Goal: Task Accomplishment & Management: Complete application form

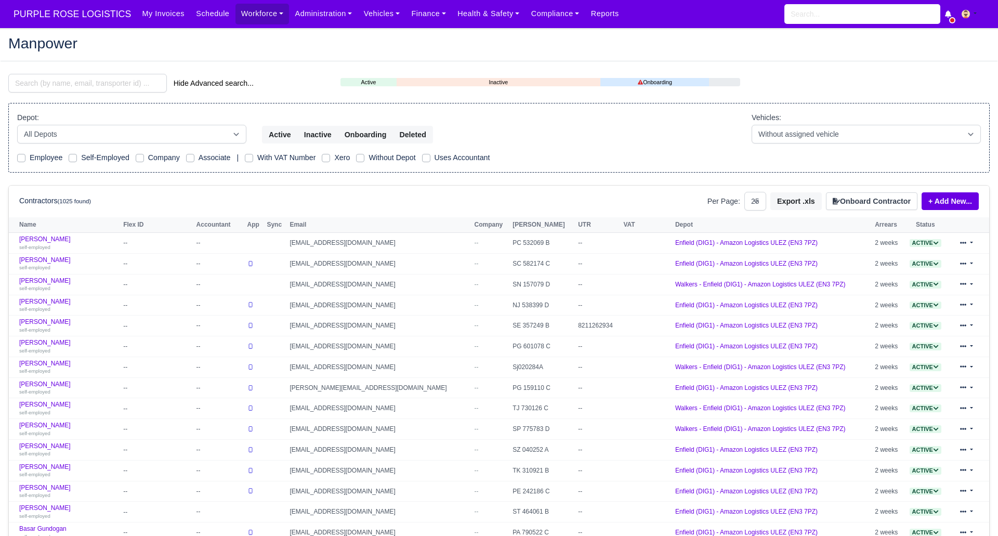
select select "25"
click at [78, 85] on input "search" at bounding box center [87, 83] width 158 height 19
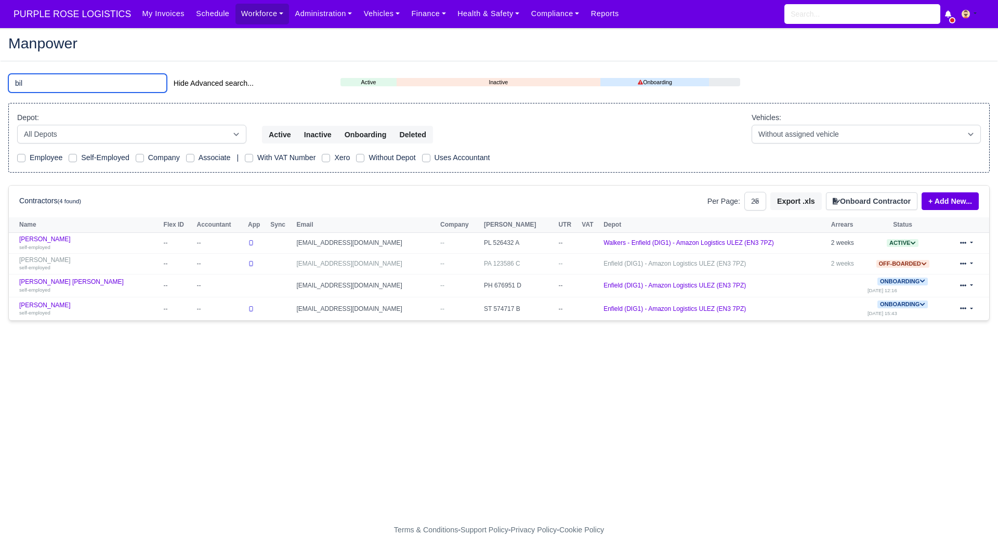
click at [67, 85] on input "bil" at bounding box center [87, 83] width 158 height 19
type input "b"
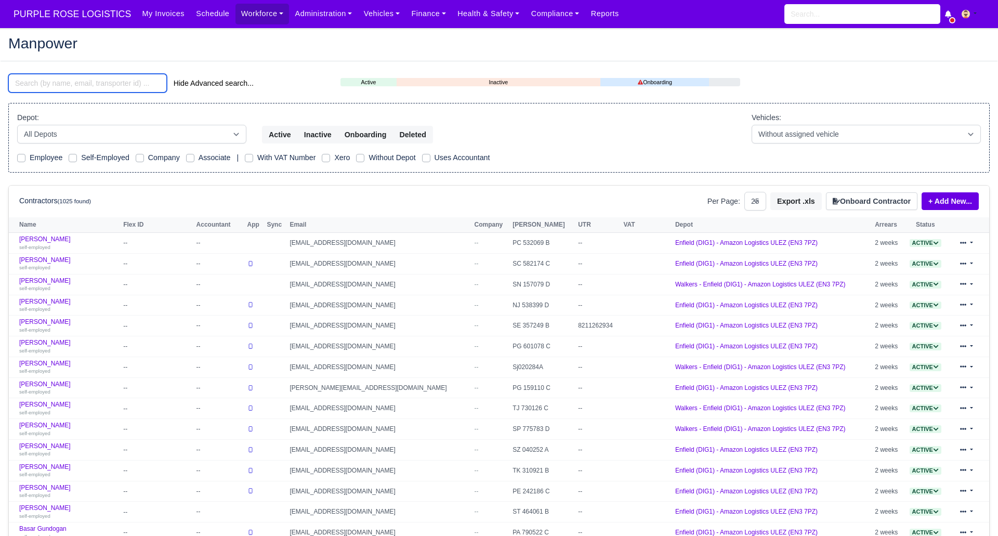
click at [68, 82] on input "search" at bounding box center [87, 83] width 158 height 19
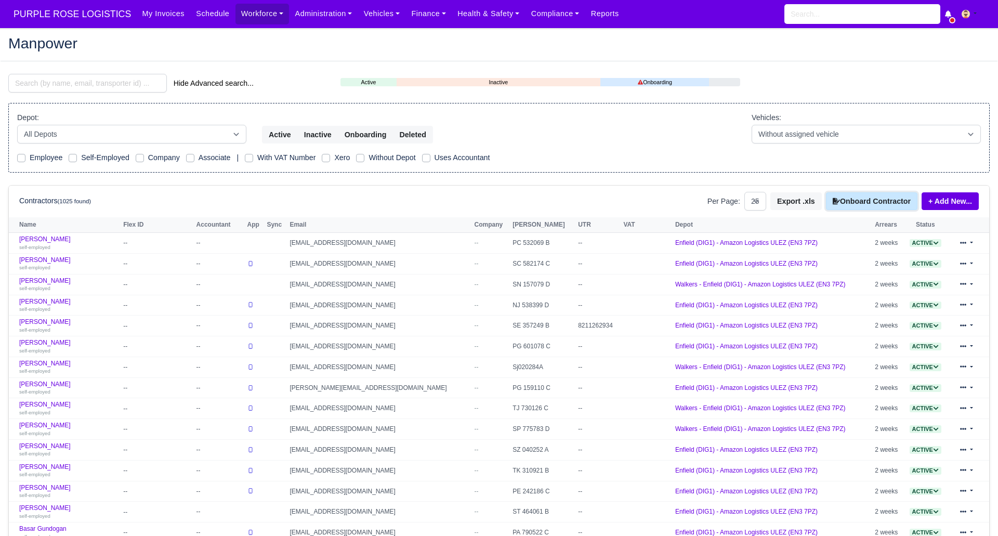
drag, startPoint x: 866, startPoint y: 196, endPoint x: 859, endPoint y: 218, distance: 22.8
click at [867, 196] on button "Onboard Contractor" at bounding box center [871, 201] width 91 height 18
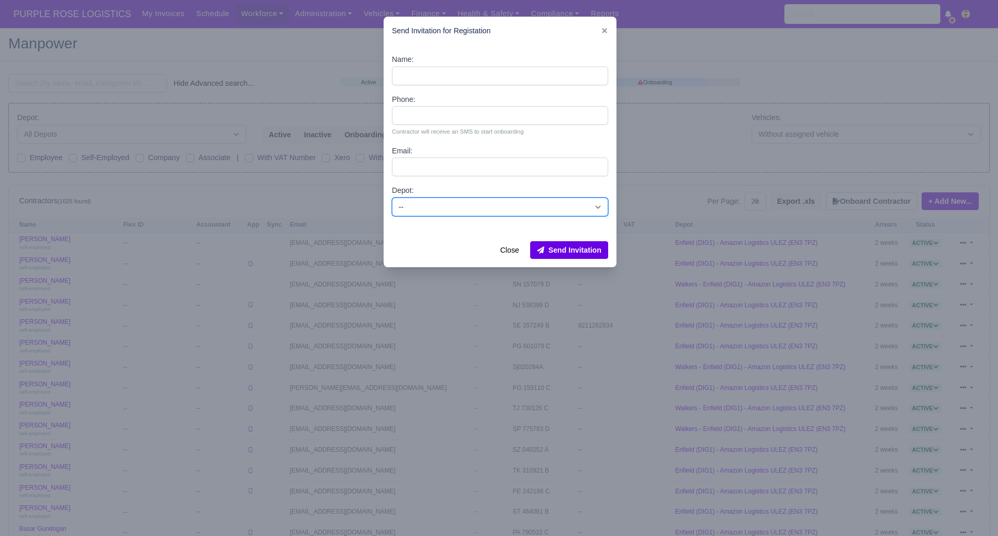
click at [511, 206] on select "-- Enfield (DIG1) - Amazon Logistics ULEZ (EN3 7PZ) Harlow (DHW1) - Amazon Logi…" at bounding box center [500, 206] width 216 height 19
select select "1"
click at [392, 197] on select "-- Enfield (DIG1) - Amazon Logistics ULEZ (EN3 7PZ) Harlow (DHW1) - Amazon Logi…" at bounding box center [500, 206] width 216 height 19
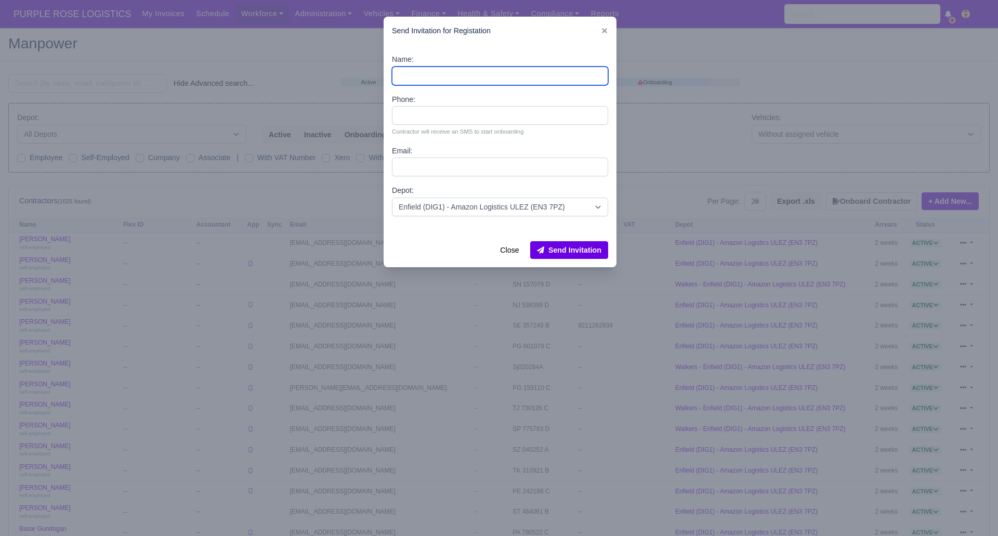
click at [429, 72] on input "Name:" at bounding box center [500, 76] width 216 height 19
paste input "Gogoa Serge"
type input "Gogoa Serge"
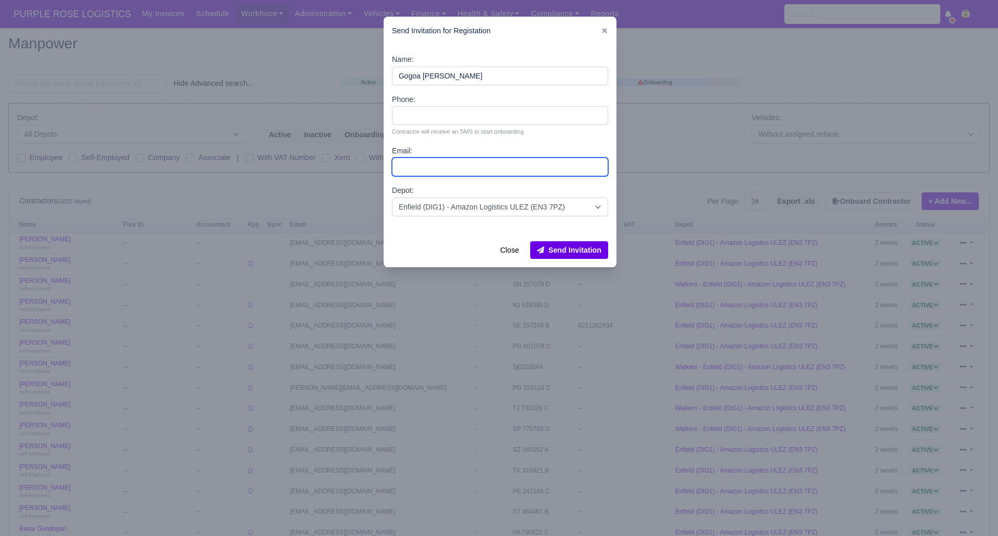
paste input "sergiogogoa@gmail.com"
type input "sergiogogoa@gmail.com"
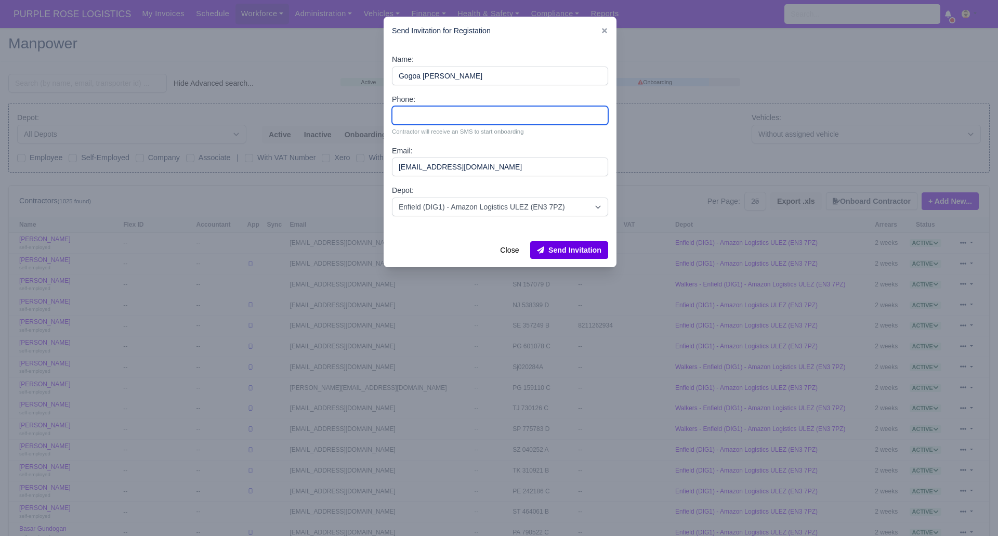
click at [426, 119] on input "Phone:" at bounding box center [500, 115] width 216 height 19
paste input "7444282805"
type input "7444282805"
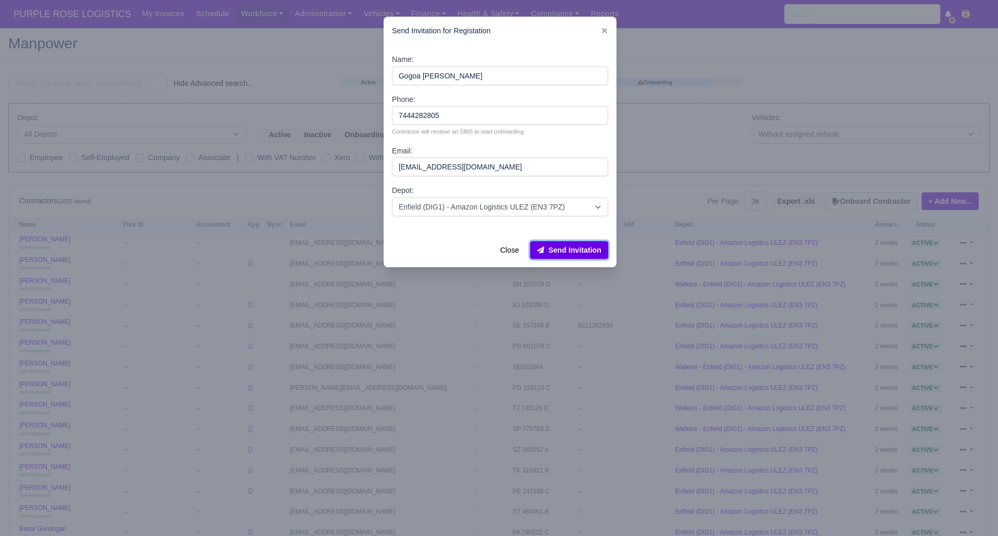
drag, startPoint x: 571, startPoint y: 249, endPoint x: 574, endPoint y: 244, distance: 6.3
click at [571, 249] on button "Send Invitation" at bounding box center [569, 250] width 78 height 18
click at [263, 36] on div at bounding box center [499, 268] width 998 height 536
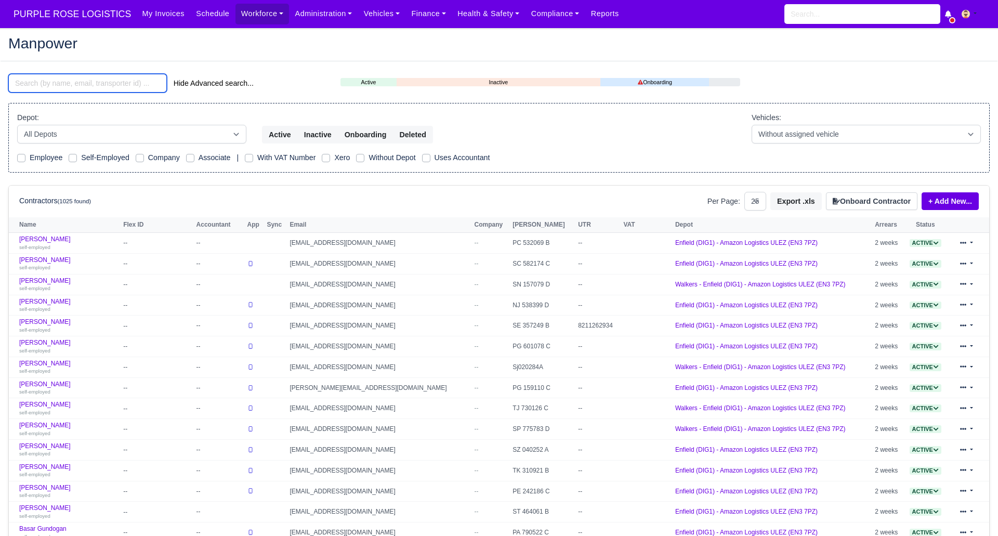
click at [85, 83] on input "search" at bounding box center [87, 83] width 158 height 19
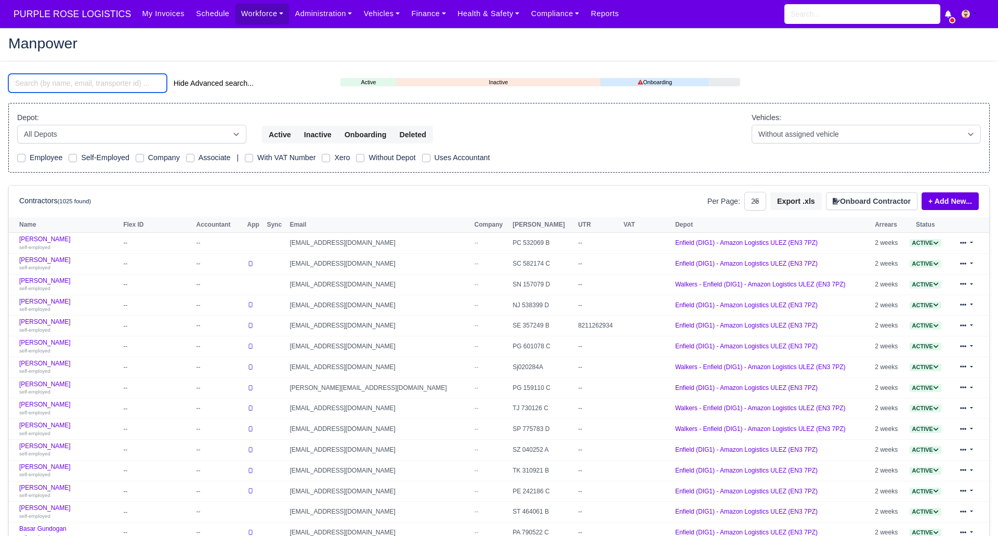
click at [85, 83] on input "search" at bounding box center [87, 83] width 158 height 19
click at [173, 44] on h2 "Manpower" at bounding box center [498, 43] width 981 height 15
click at [240, 47] on h2 "Manpower" at bounding box center [498, 43] width 981 height 15
click at [107, 85] on input "search" at bounding box center [87, 83] width 158 height 19
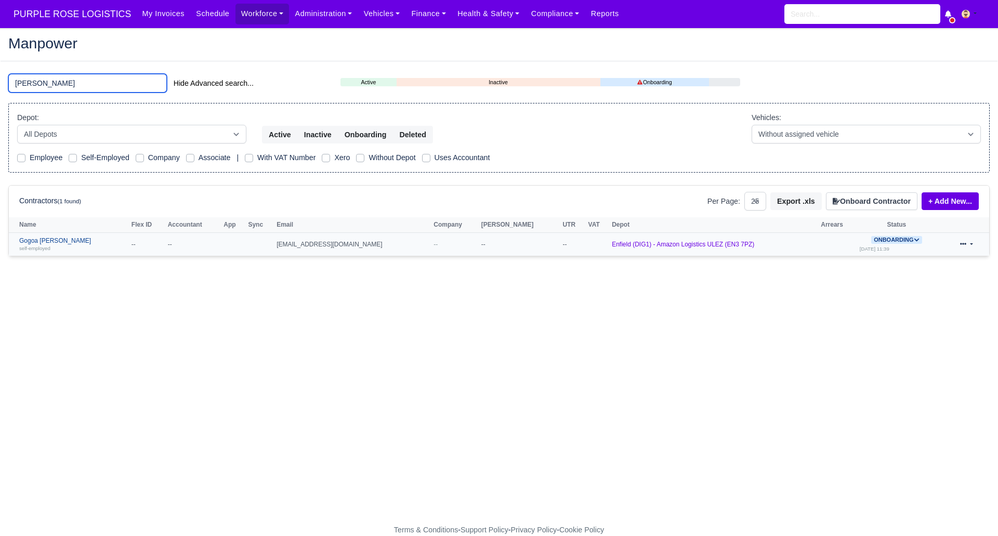
type input "serge"
click at [38, 239] on link "Gogoa Serge self-employed" at bounding box center [72, 244] width 107 height 15
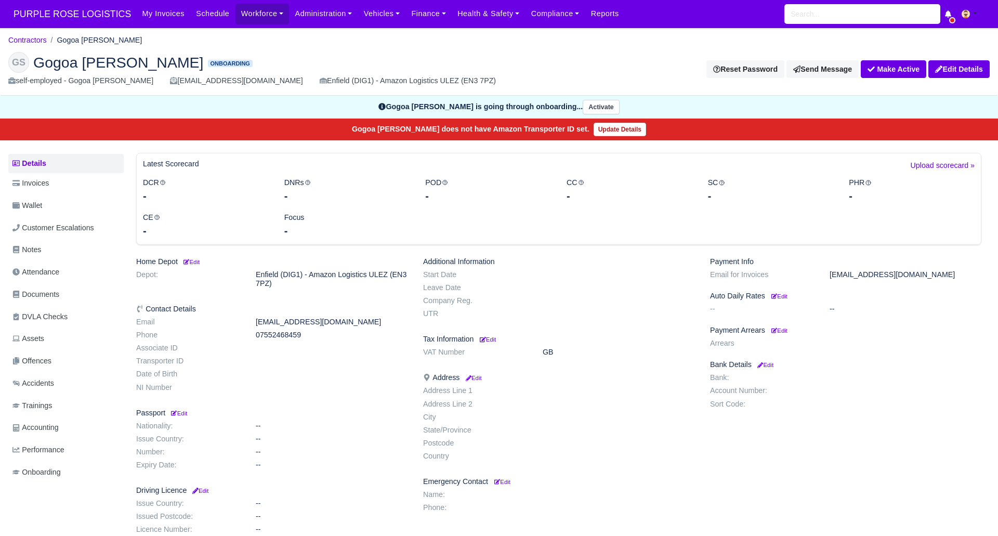
click at [38, 297] on span "Documents" at bounding box center [35, 294] width 47 height 12
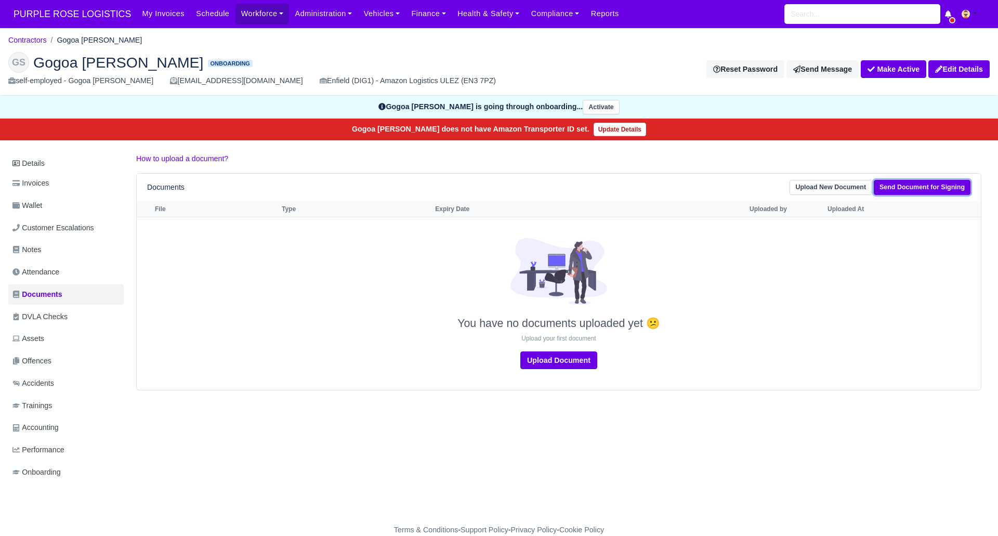
click at [925, 187] on link "Send Document for Signing" at bounding box center [922, 187] width 97 height 15
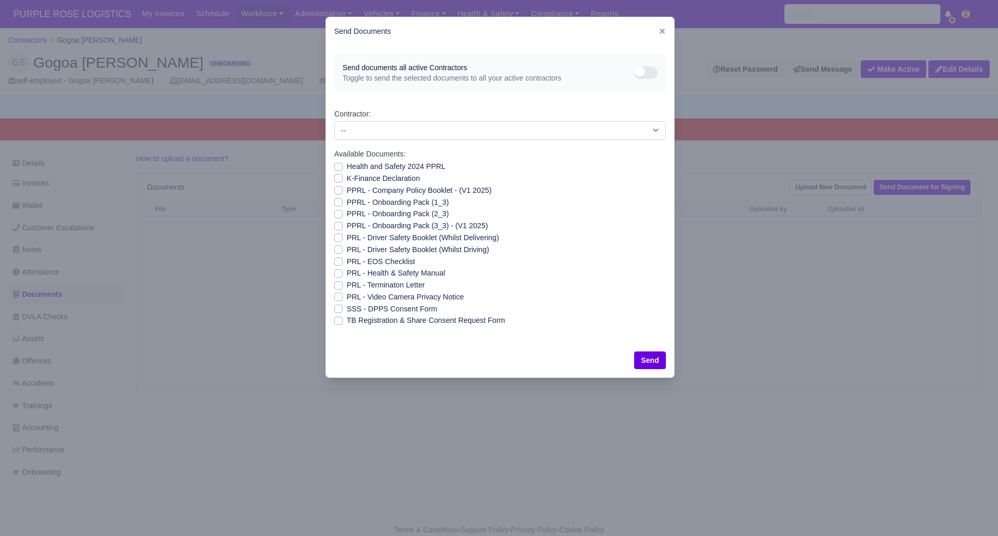
click at [347, 308] on label "SSS - DPPS Consent Form" at bounding box center [392, 309] width 90 height 12
click at [337, 308] on input "SSS - DPPS Consent Form" at bounding box center [338, 307] width 8 height 8
checkbox input "true"
click at [648, 358] on button "Send" at bounding box center [650, 360] width 32 height 18
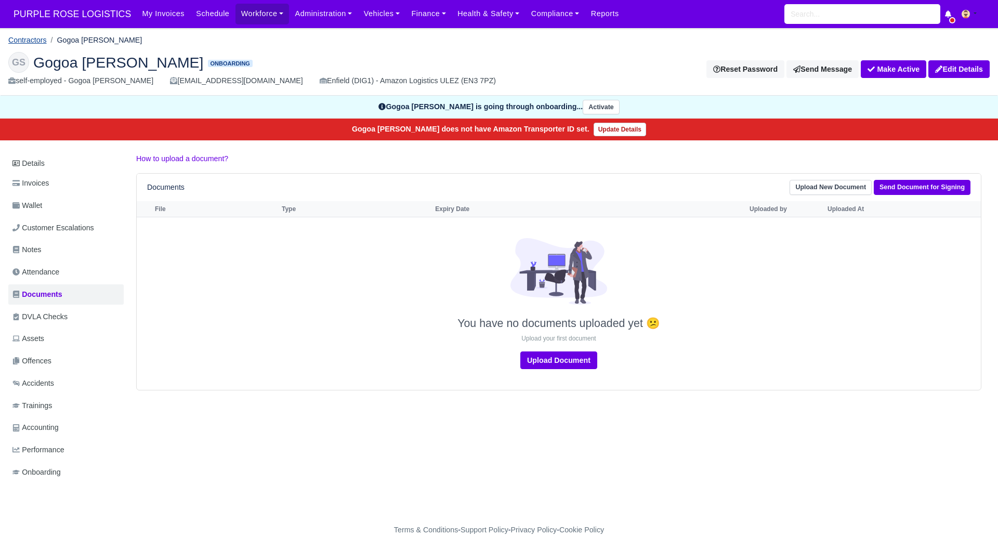
click at [25, 39] on link "Contractors" at bounding box center [27, 40] width 38 height 8
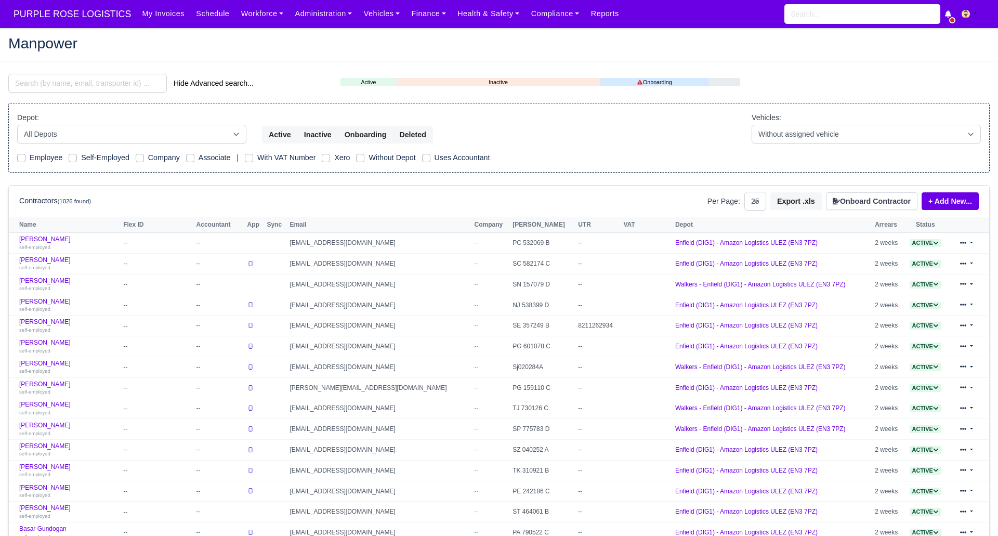
select select "25"
click at [870, 202] on button "Onboard Contractor" at bounding box center [871, 201] width 91 height 18
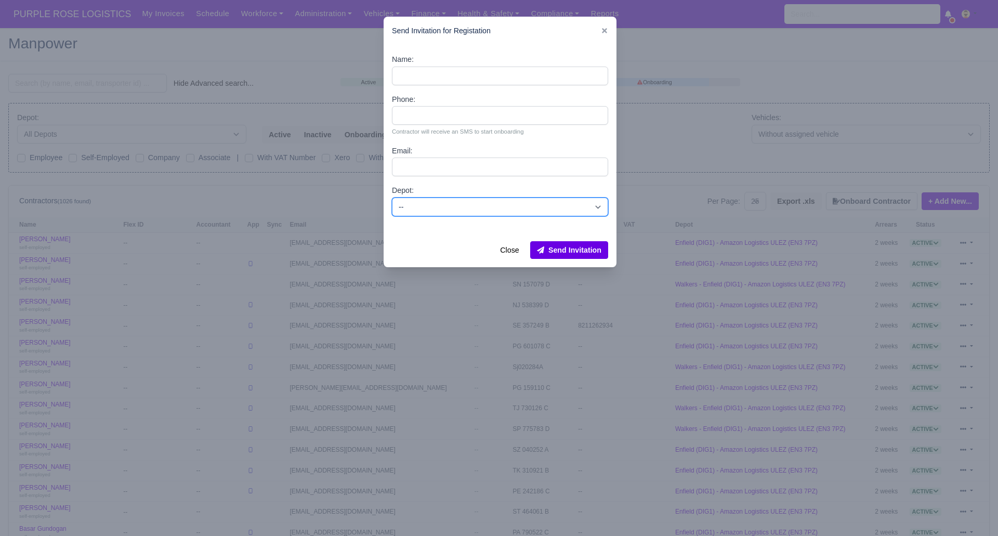
click at [410, 202] on select "-- Enfield (DIG1) - Amazon Logistics ULEZ (EN3 7PZ) Harlow (DHW1) - Amazon Logi…" at bounding box center [500, 206] width 216 height 19
select select "1"
click at [392, 197] on select "-- Enfield (DIG1) - Amazon Logistics ULEZ (EN3 7PZ) Harlow (DHW1) - Amazon Logi…" at bounding box center [500, 206] width 216 height 19
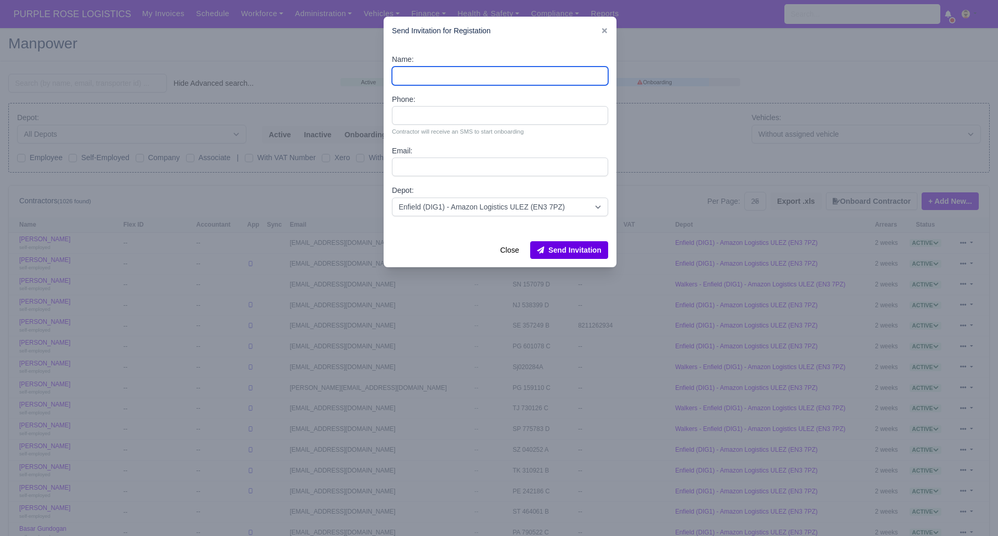
paste input "[PERSON_NAME]"
type input "[PERSON_NAME]"
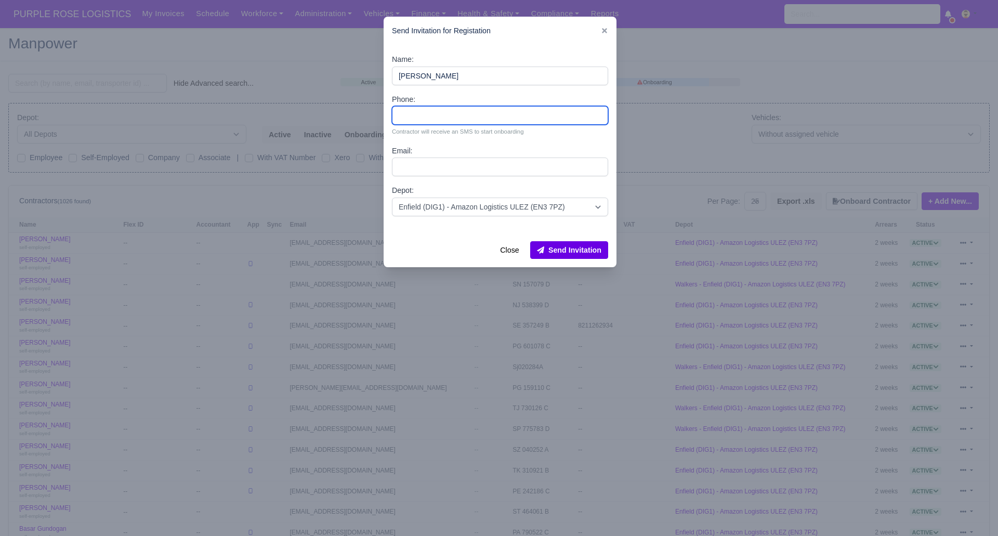
click at [446, 116] on input "Phone:" at bounding box center [500, 115] width 216 height 19
click at [436, 110] on input "Phone:" at bounding box center [500, 115] width 216 height 19
click at [426, 109] on input "Phone:" at bounding box center [500, 115] width 216 height 19
type input "07535717473"
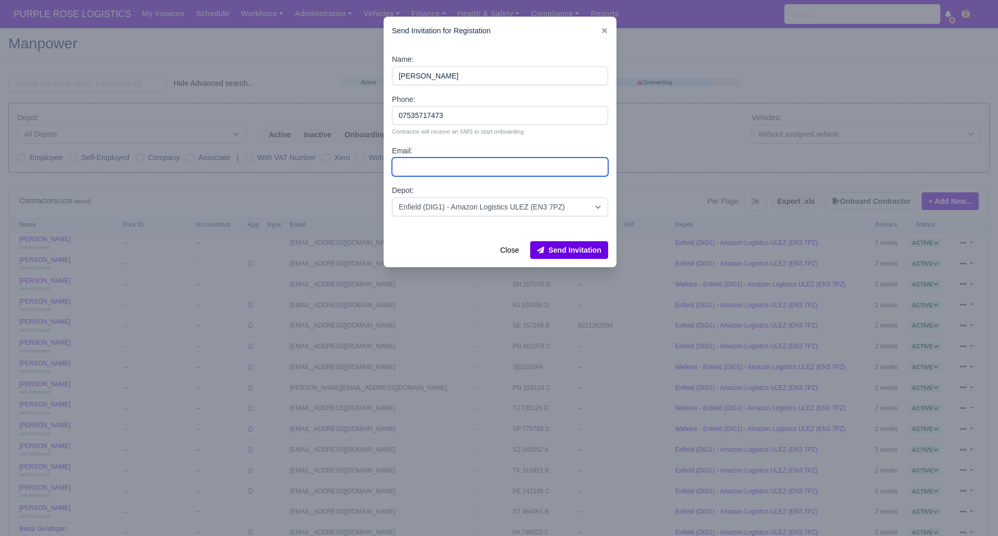
click at [488, 168] on input "Email:" at bounding box center [500, 166] width 216 height 19
click at [450, 169] on input "Email:" at bounding box center [500, 166] width 216 height 19
click at [447, 170] on input "Email:" at bounding box center [500, 166] width 216 height 19
paste input "[EMAIL_ADDRESS][DOMAIN_NAME]"
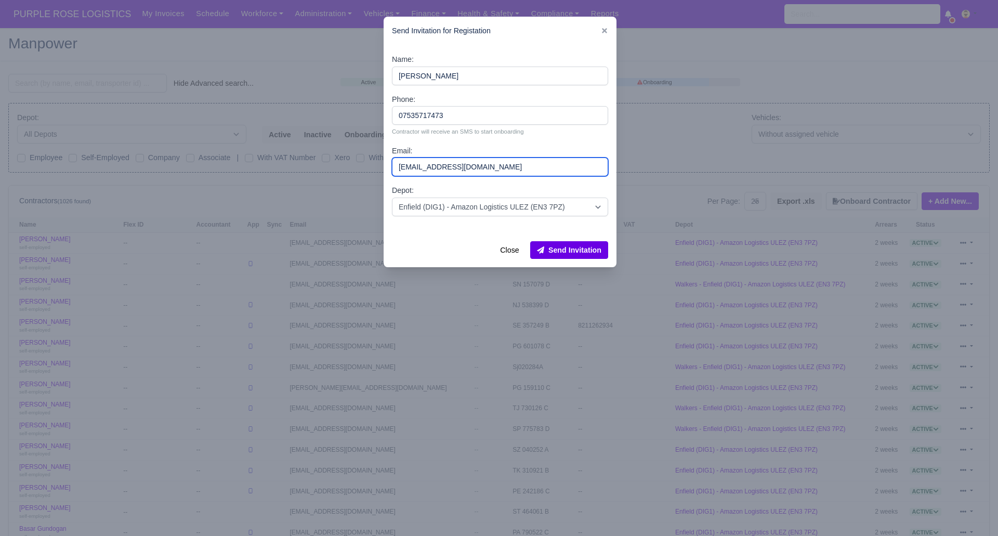
type input "[EMAIL_ADDRESS][DOMAIN_NAME]"
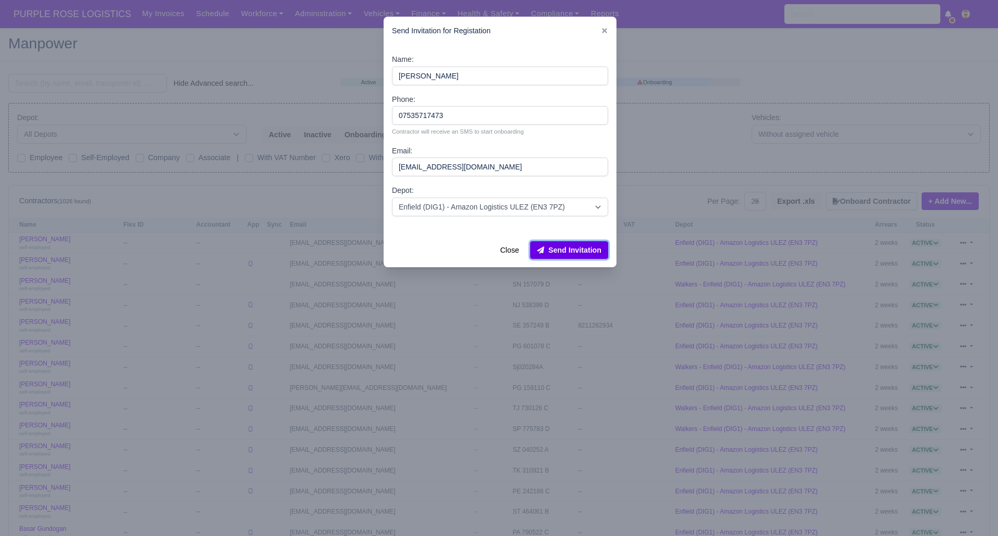
click at [573, 247] on button "Send Invitation" at bounding box center [569, 250] width 78 height 18
click at [294, 38] on div at bounding box center [499, 268] width 998 height 536
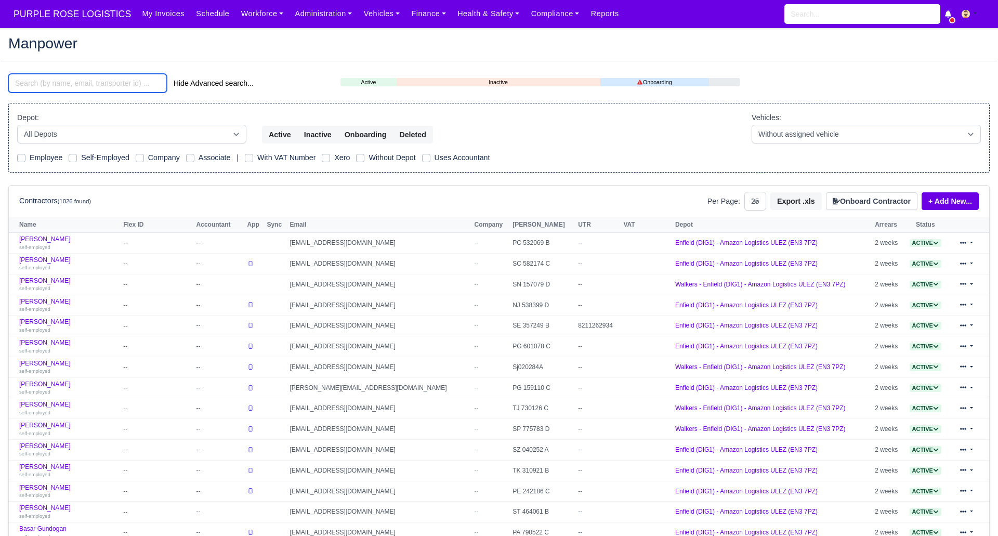
click at [27, 85] on input "search" at bounding box center [87, 83] width 158 height 19
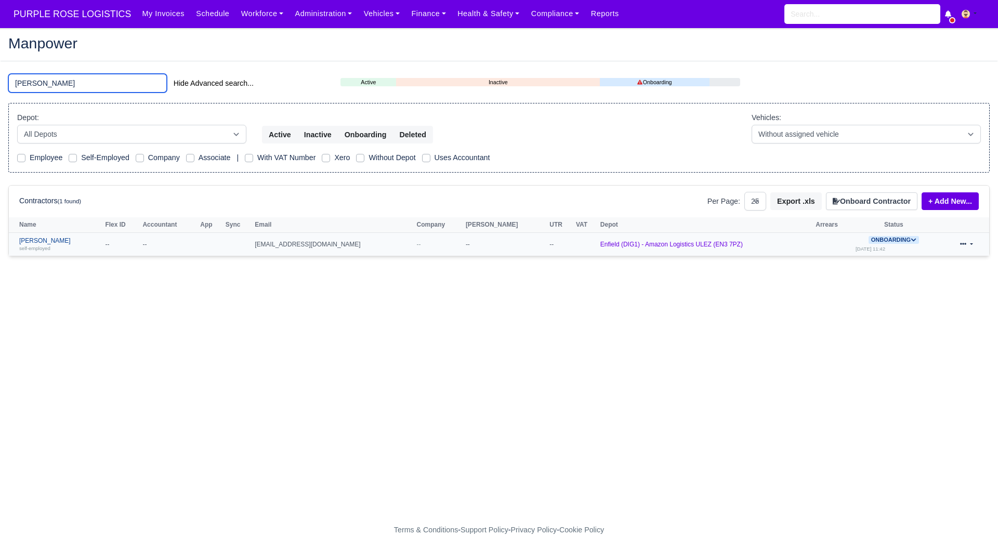
type input "tanvir"
click at [36, 240] on link "Raihan Tanvir self-employed" at bounding box center [59, 244] width 81 height 15
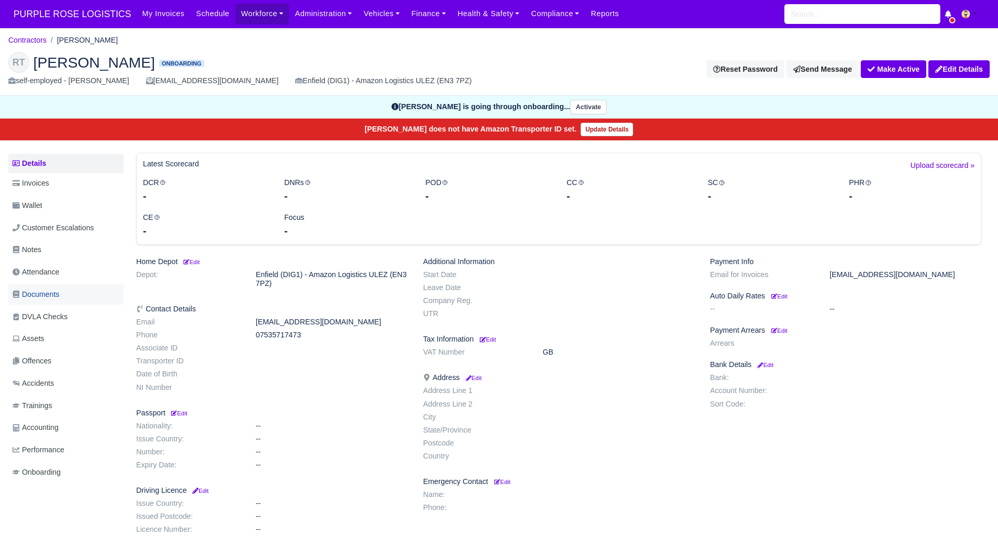
click at [51, 294] on span "Documents" at bounding box center [35, 294] width 47 height 12
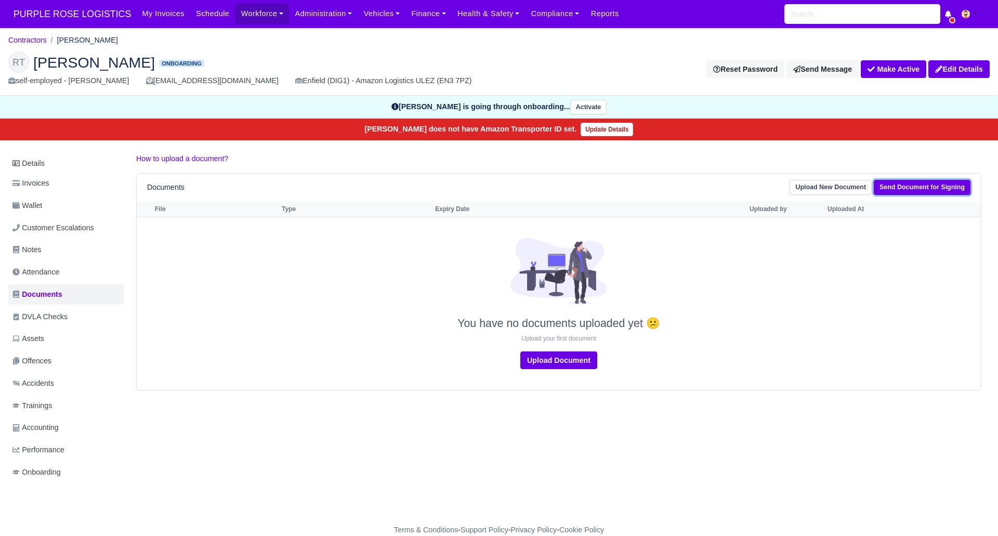
click at [934, 189] on link "Send Document for Signing" at bounding box center [922, 187] width 97 height 15
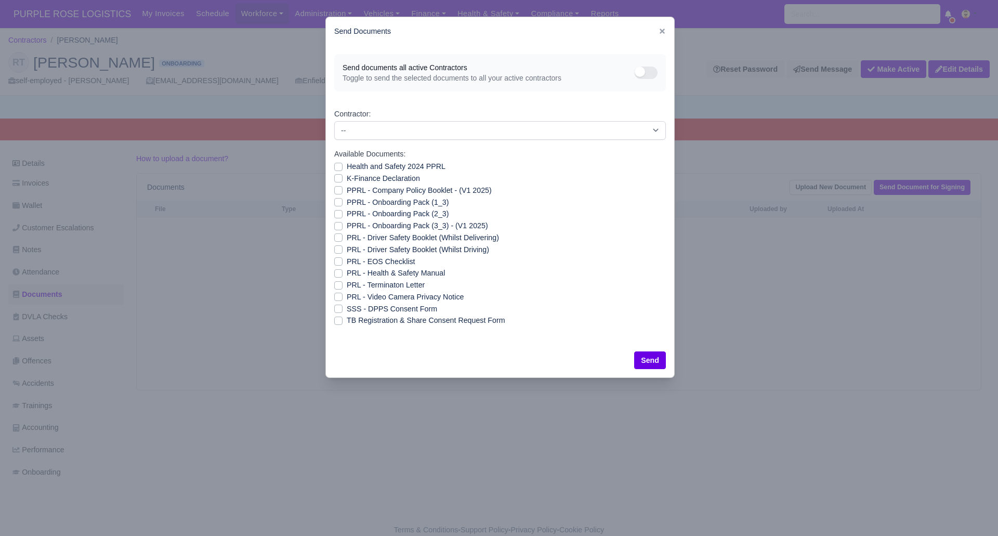
drag, startPoint x: 338, startPoint y: 310, endPoint x: 374, endPoint y: 330, distance: 40.9
click at [347, 311] on label "SSS - DPPS Consent Form" at bounding box center [392, 309] width 90 height 12
click at [339, 311] on input "SSS - DPPS Consent Form" at bounding box center [338, 307] width 8 height 8
checkbox input "true"
click at [655, 358] on button "Send" at bounding box center [650, 360] width 32 height 18
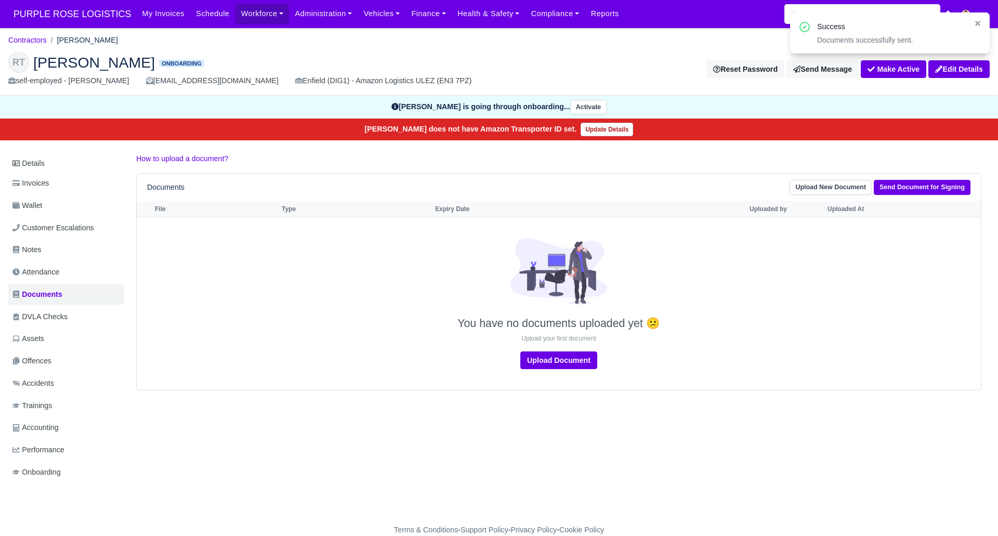
click at [434, 454] on div "Details Invoices Wallet Customer Escalations Notes Attendance Documents DVLA Ch…" at bounding box center [498, 328] width 981 height 350
